Goal: Navigation & Orientation: Find specific page/section

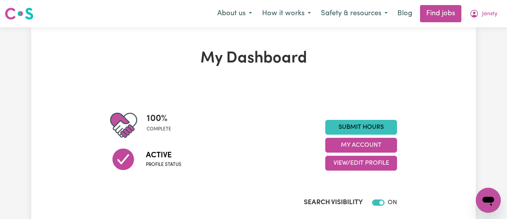
click at [494, 15] on span "Jansty" at bounding box center [489, 14] width 15 height 9
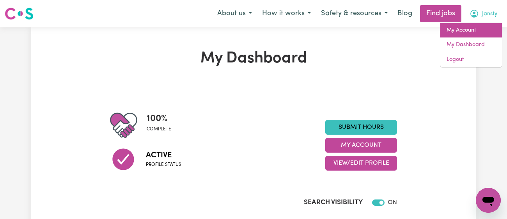
click at [474, 32] on link "My Account" at bounding box center [471, 30] width 62 height 15
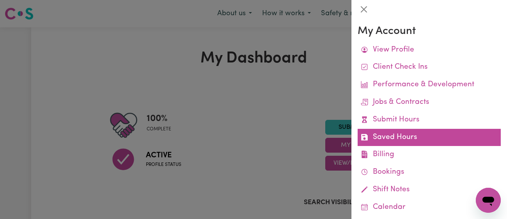
click at [412, 132] on link "Saved Hours" at bounding box center [429, 138] width 143 height 18
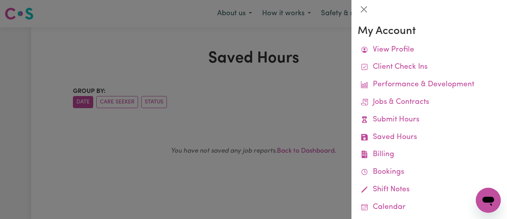
click at [295, 88] on div at bounding box center [253, 109] width 507 height 219
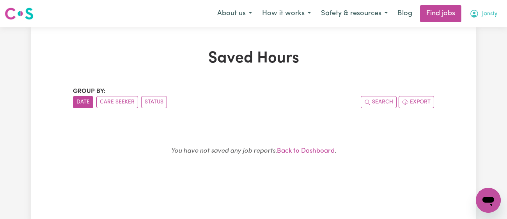
click at [490, 11] on span "Jansty" at bounding box center [489, 14] width 15 height 9
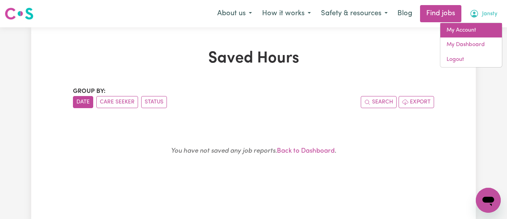
click at [473, 34] on link "My Account" at bounding box center [471, 30] width 62 height 15
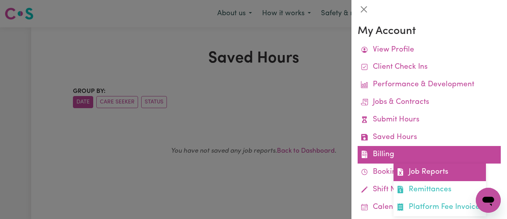
click at [431, 179] on link "Job Reports" at bounding box center [439, 172] width 92 height 18
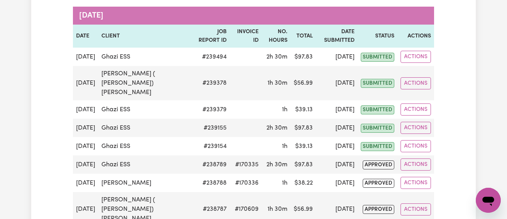
scroll to position [117, 0]
